Goal: Task Accomplishment & Management: Manage account settings

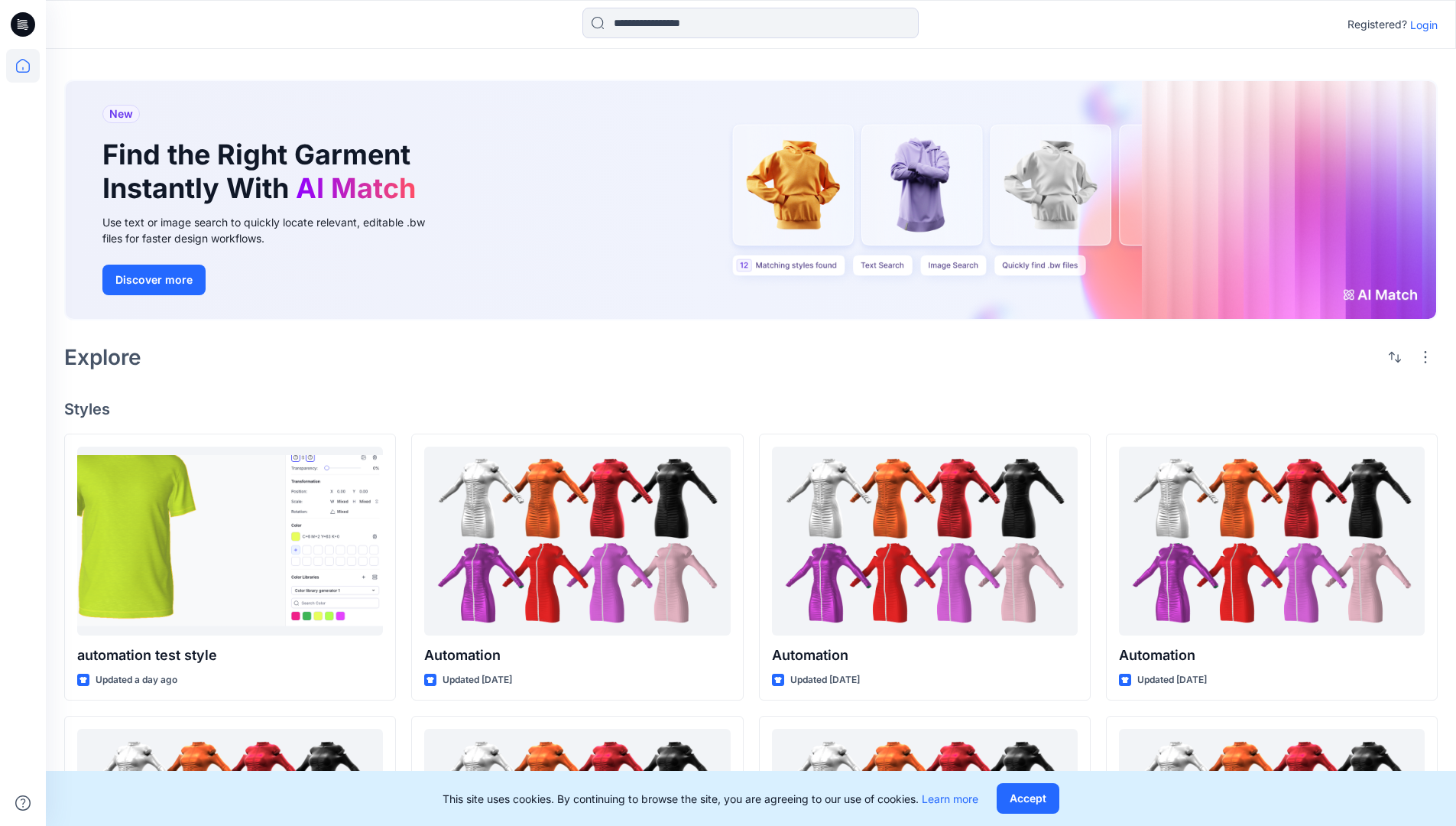
click at [1420, 25] on p "Login" at bounding box center [1424, 25] width 27 height 16
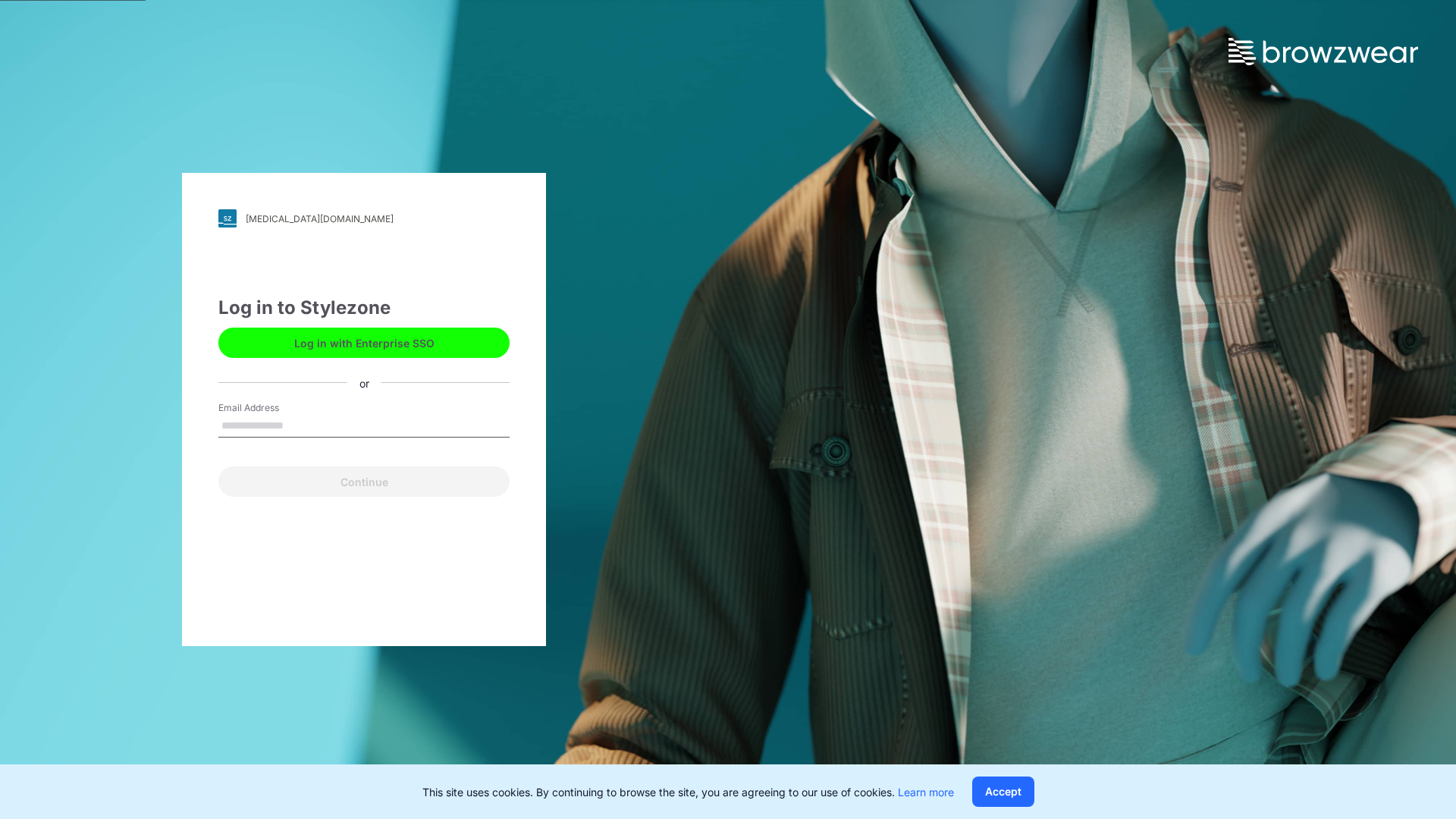
click at [300, 424] on input "Email Address" at bounding box center [364, 426] width 291 height 23
type input "**********"
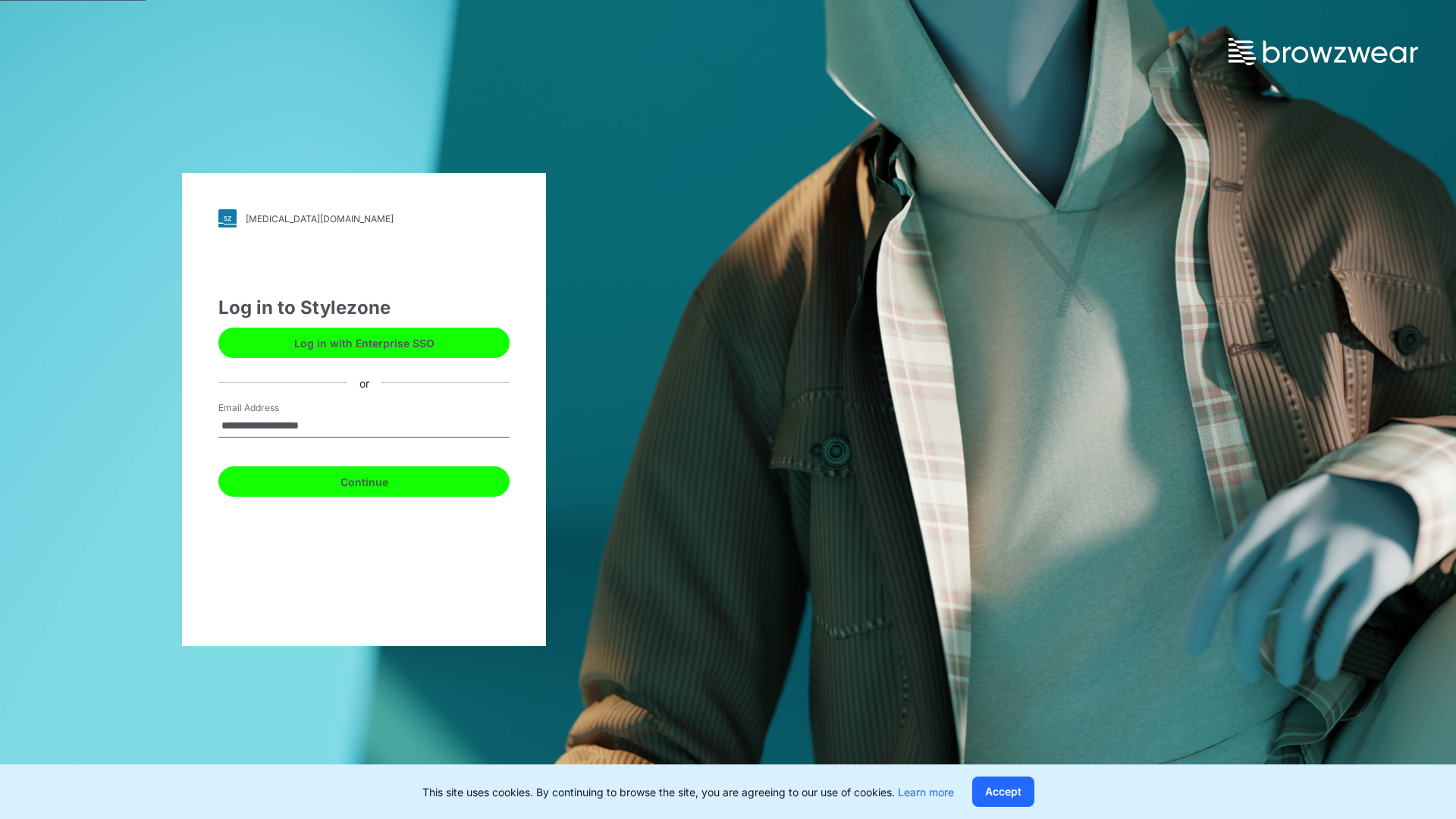
click at [380, 479] on button "Continue" at bounding box center [364, 482] width 291 height 30
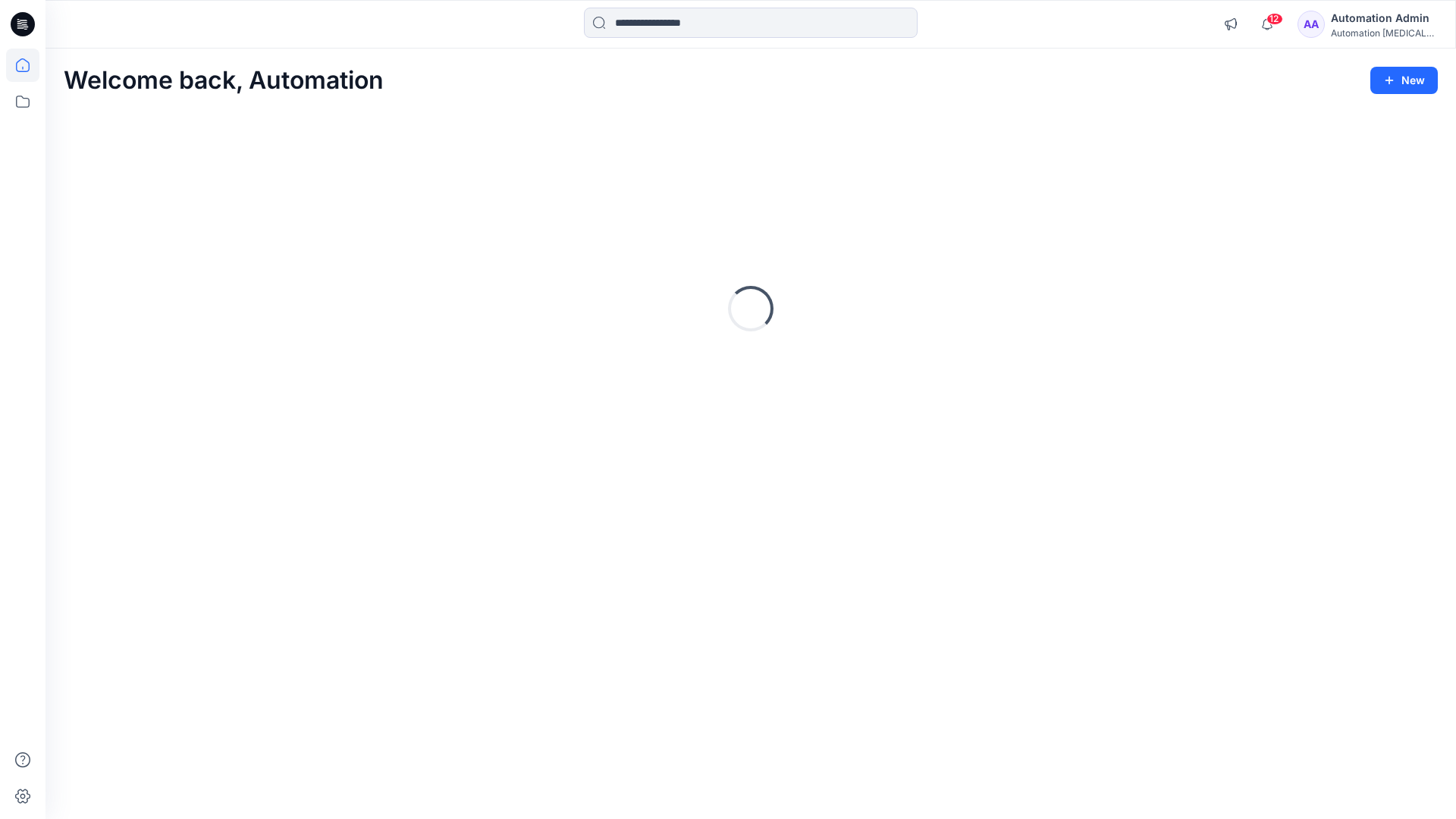
click at [29, 65] on icon at bounding box center [23, 65] width 14 height 14
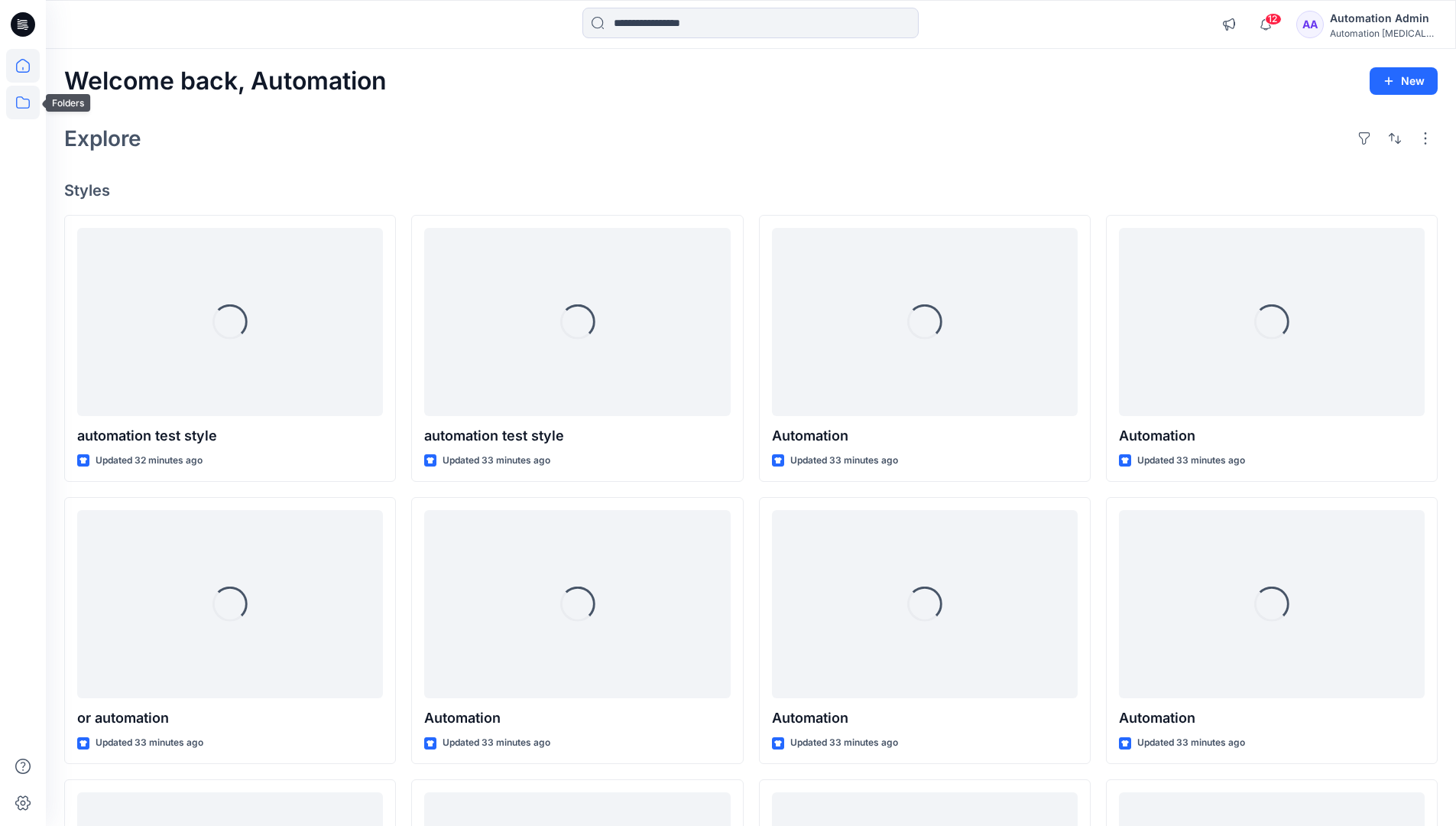
click at [26, 103] on icon at bounding box center [22, 102] width 33 height 33
